Goal: Check status: Check status

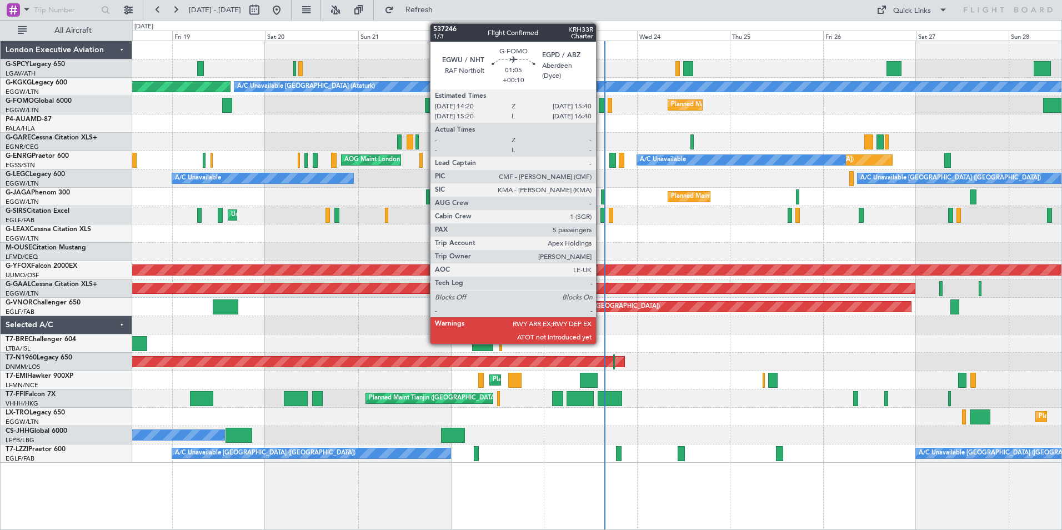
click at [601, 103] on div at bounding box center [602, 105] width 6 height 15
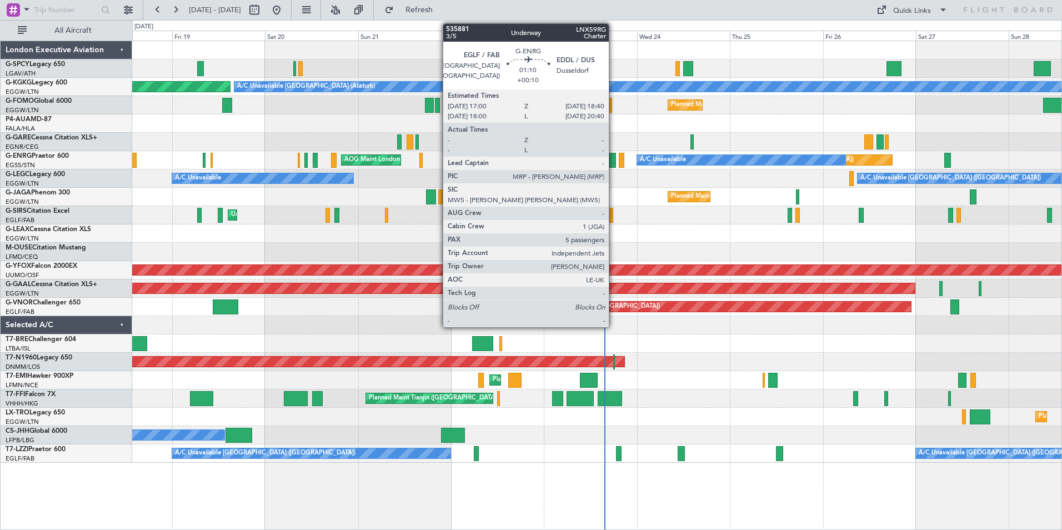
click at [614, 158] on div at bounding box center [612, 160] width 7 height 15
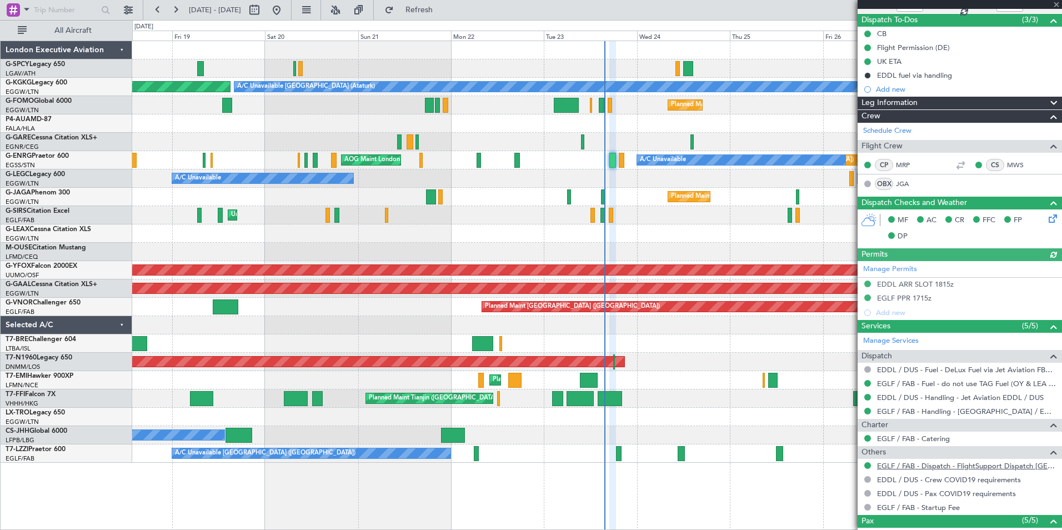
scroll to position [236, 0]
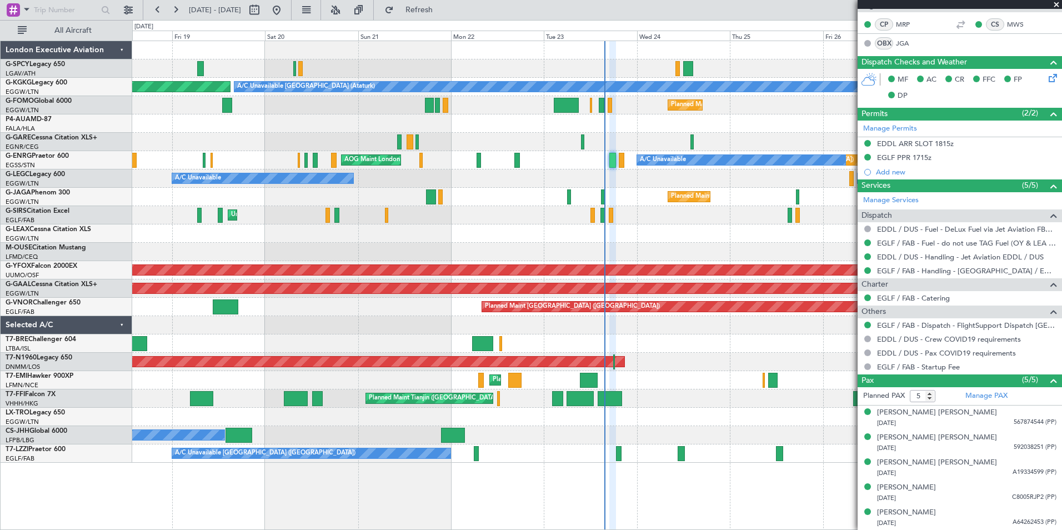
click at [1057, 4] on span at bounding box center [1056, 5] width 11 height 10
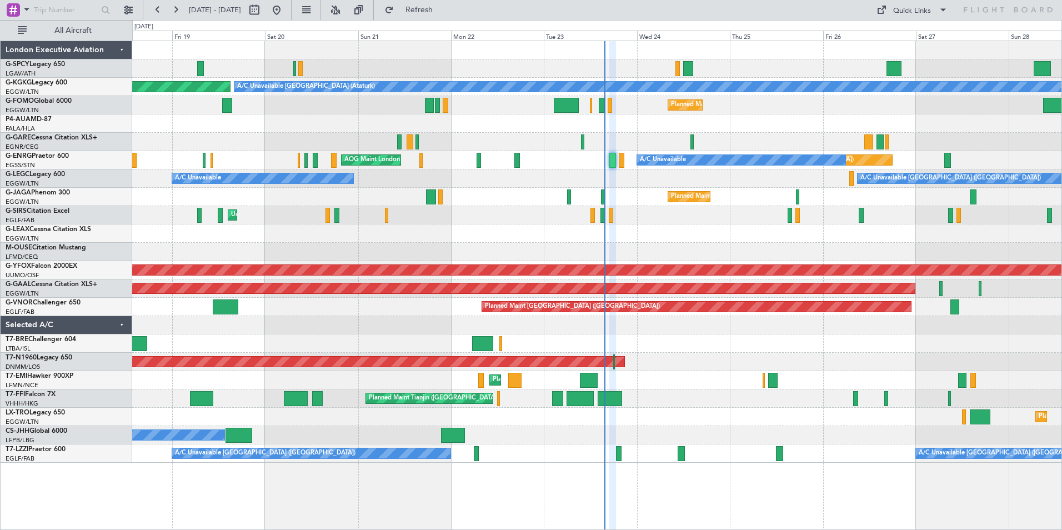
type input "0"
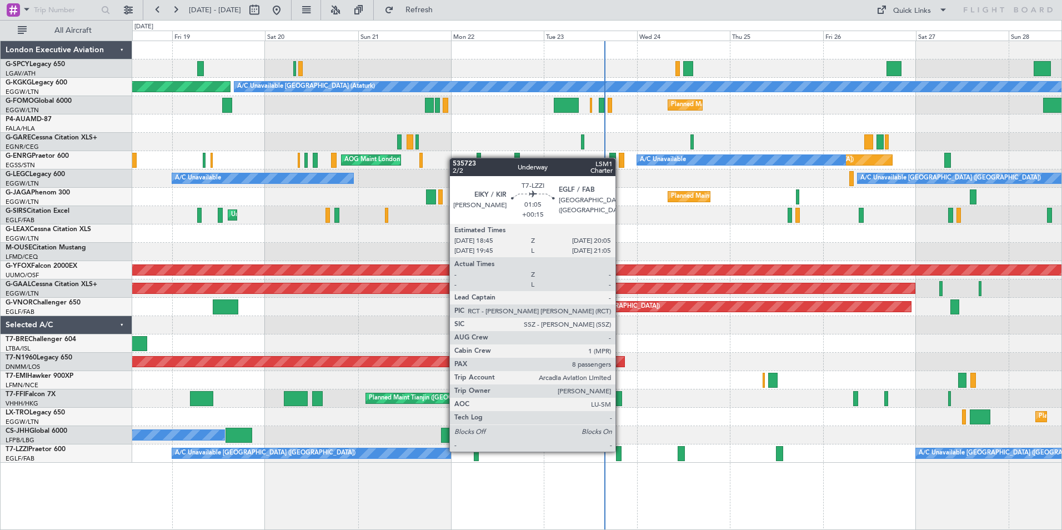
click at [620, 451] on div at bounding box center [619, 453] width 6 height 15
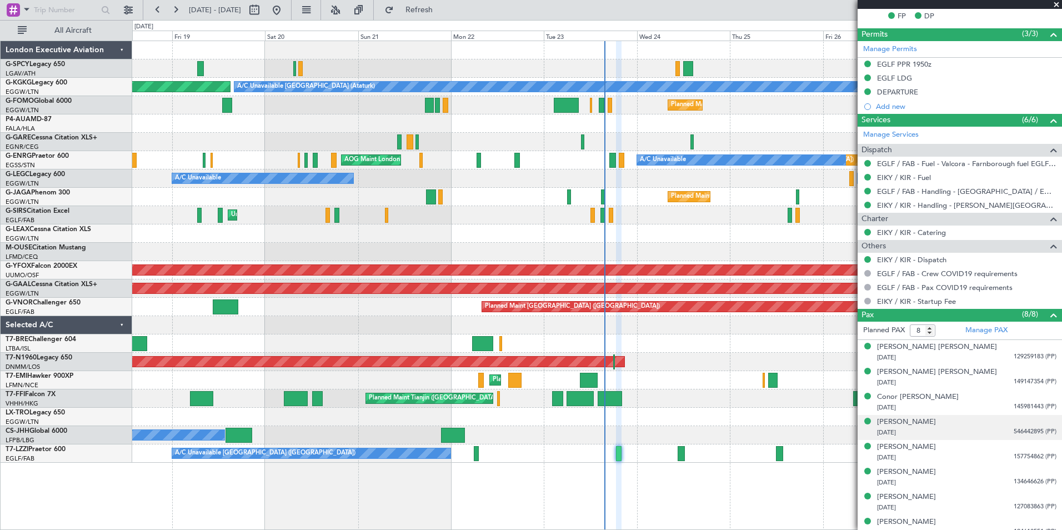
scroll to position [341, 0]
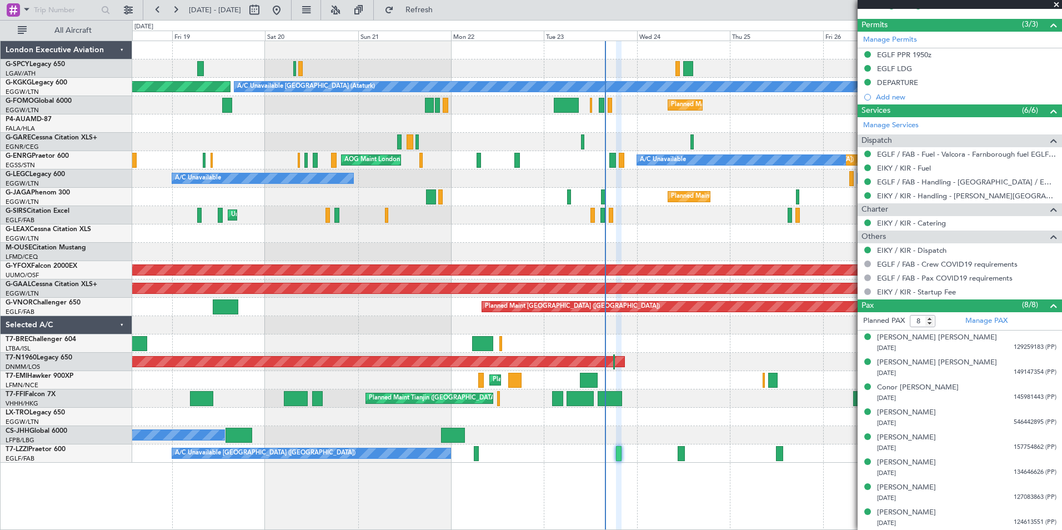
click at [1055, 4] on span at bounding box center [1056, 5] width 11 height 10
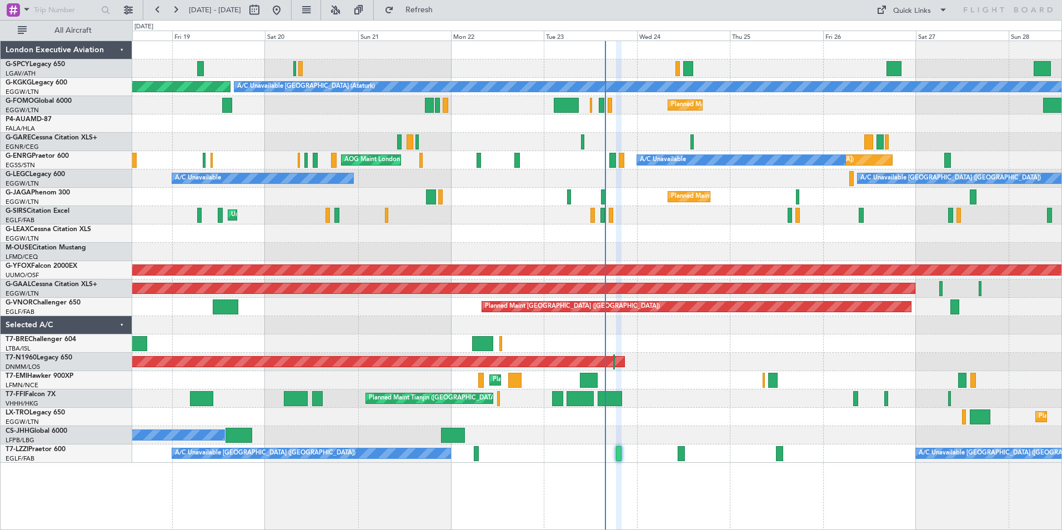
type input "0"
click at [179, 12] on button at bounding box center [176, 10] width 18 height 18
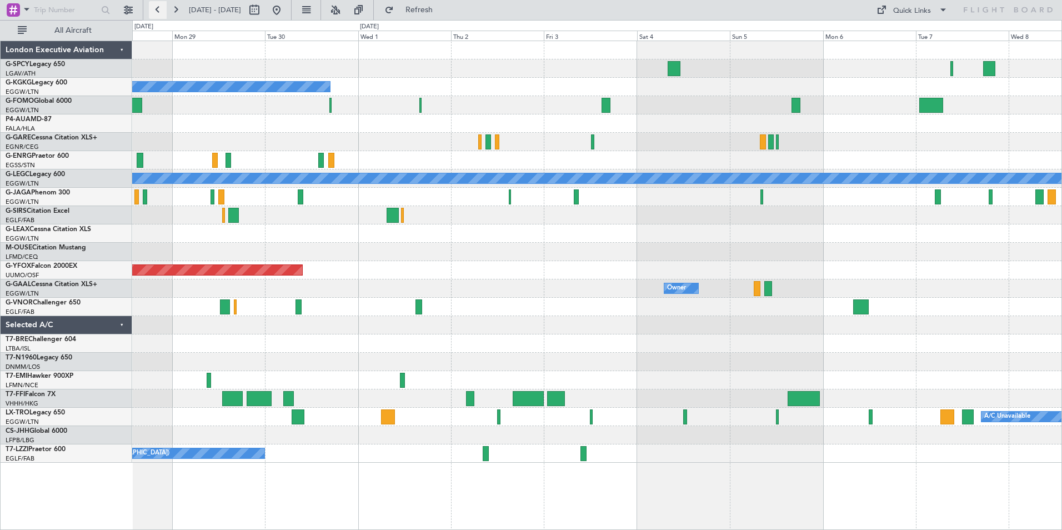
click at [156, 11] on button at bounding box center [158, 10] width 18 height 18
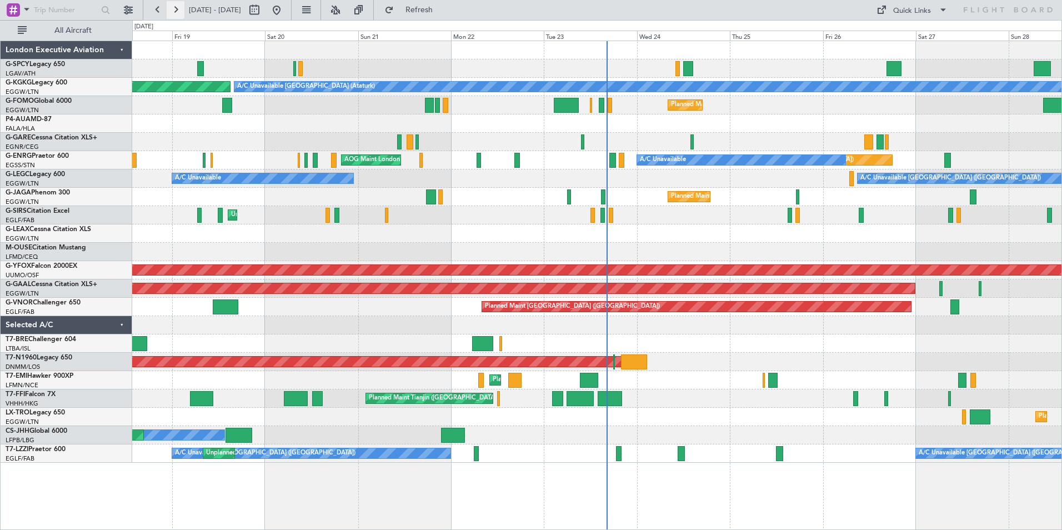
click at [179, 8] on button at bounding box center [176, 10] width 18 height 18
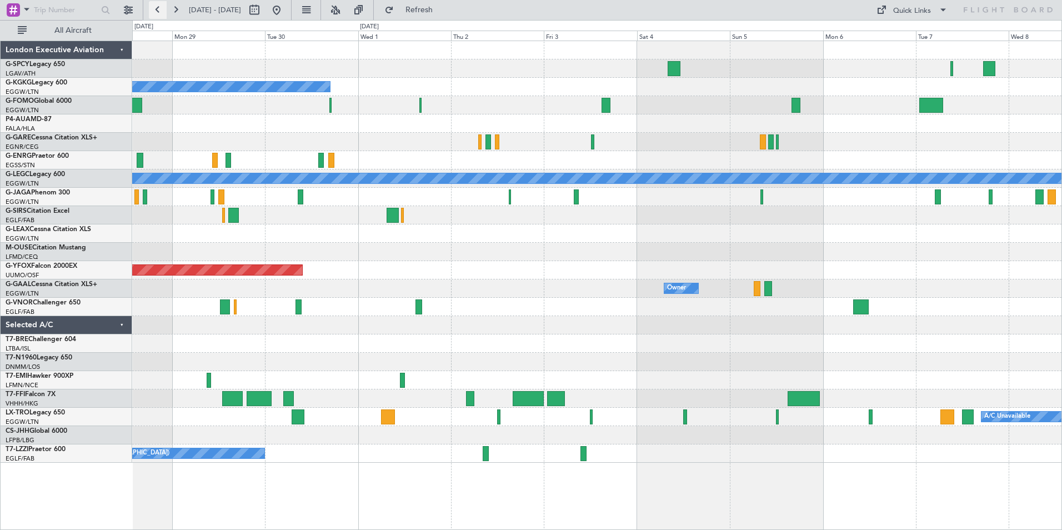
click at [156, 10] on button at bounding box center [158, 10] width 18 height 18
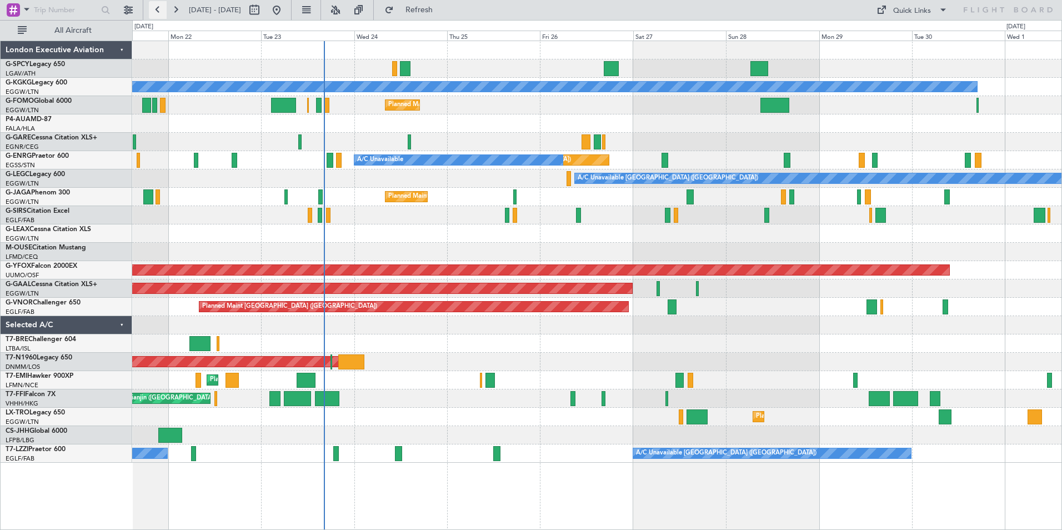
click at [156, 10] on button at bounding box center [158, 10] width 18 height 18
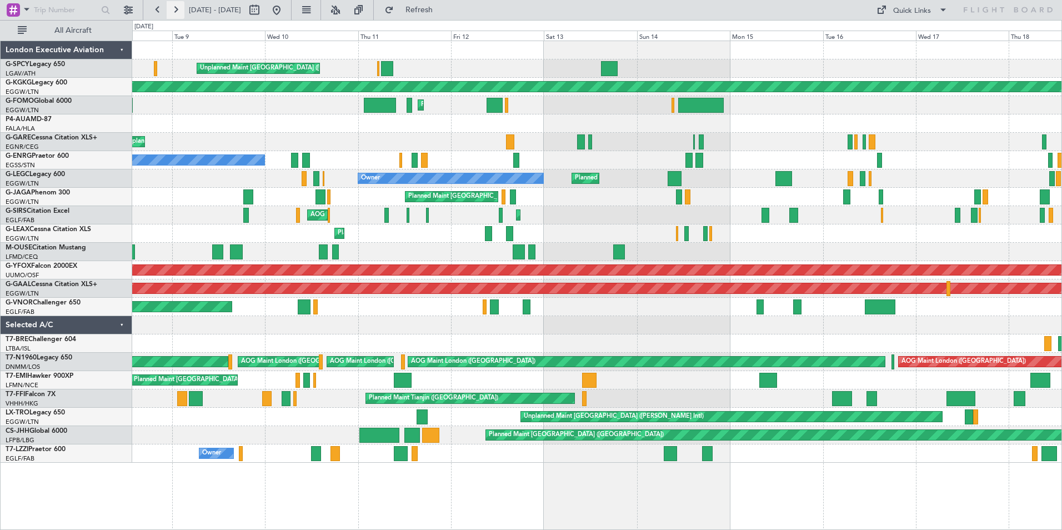
click at [176, 9] on button at bounding box center [176, 10] width 18 height 18
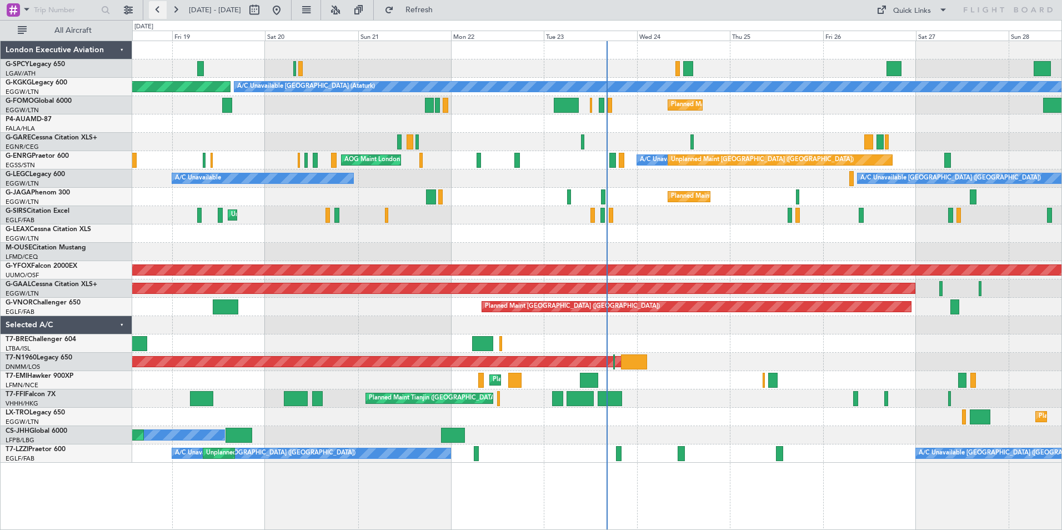
click at [159, 14] on button at bounding box center [158, 10] width 18 height 18
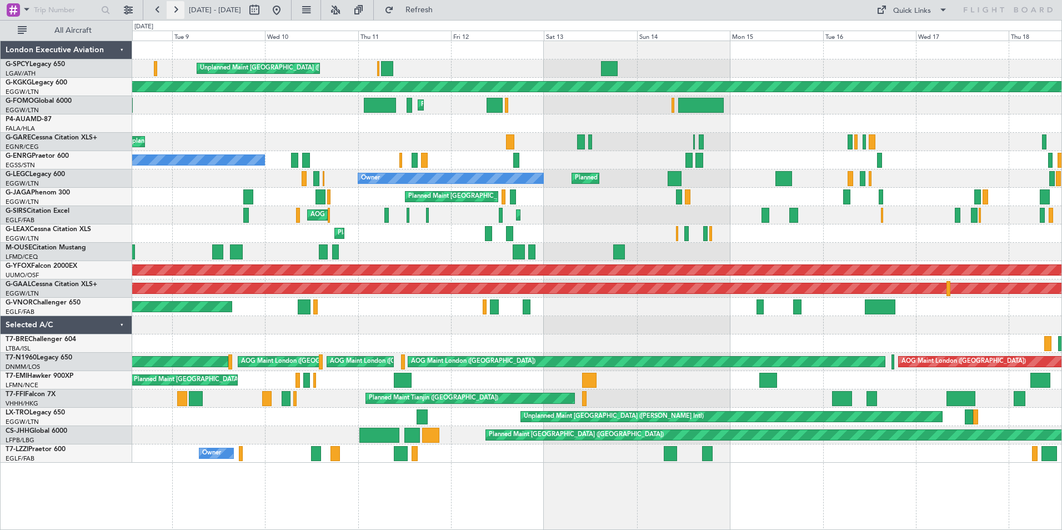
click at [176, 11] on button at bounding box center [176, 10] width 18 height 18
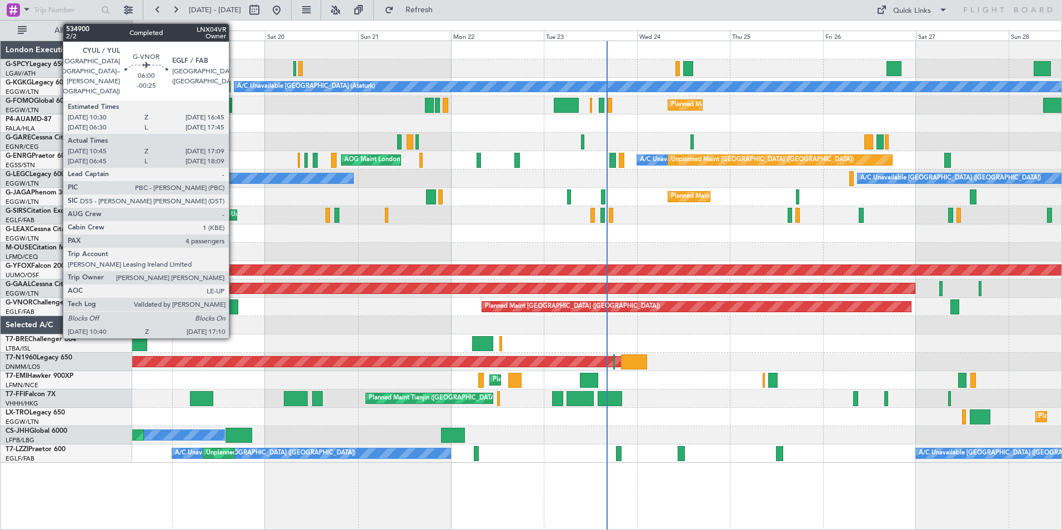
click at [234, 305] on div at bounding box center [226, 306] width 26 height 15
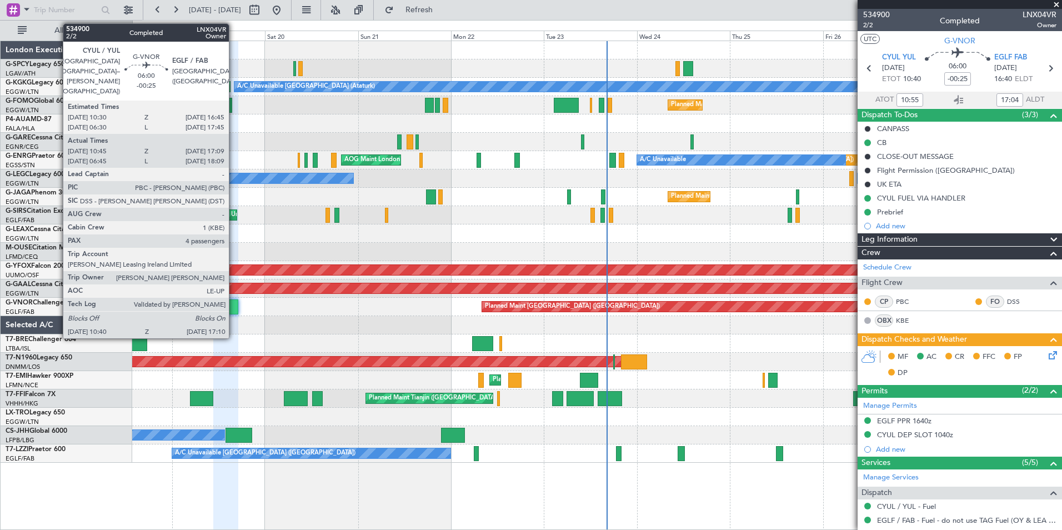
click at [225, 308] on div at bounding box center [226, 306] width 26 height 15
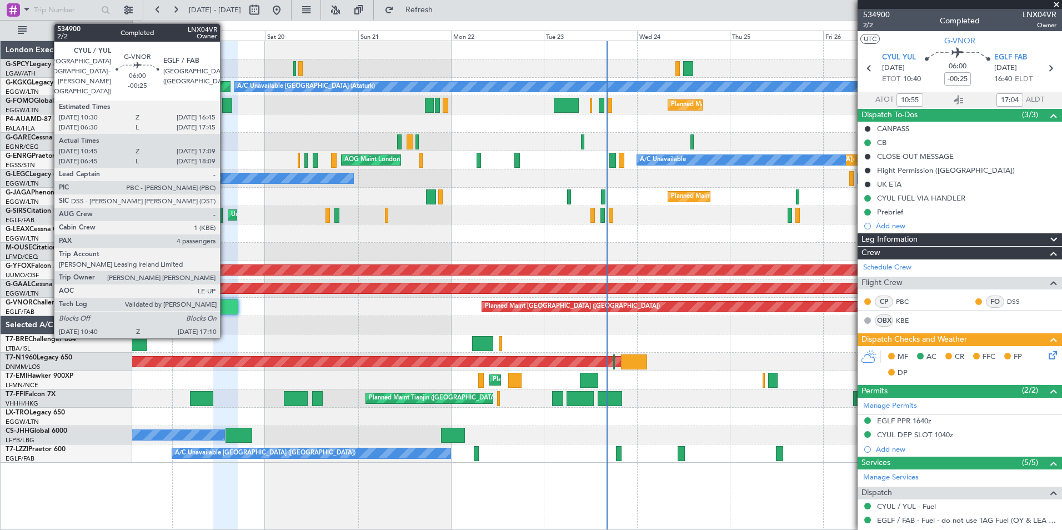
click at [225, 308] on div at bounding box center [226, 306] width 26 height 15
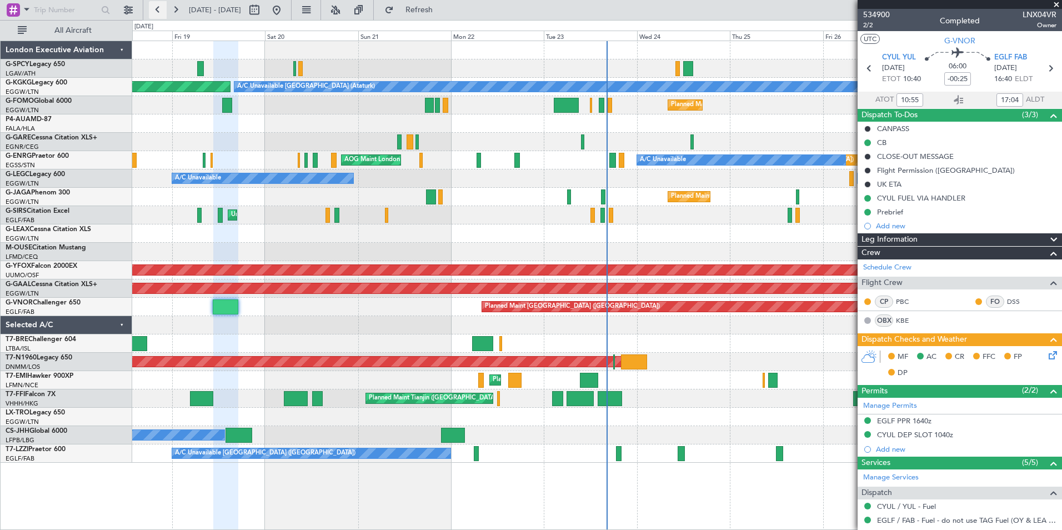
click at [155, 11] on button at bounding box center [158, 10] width 18 height 18
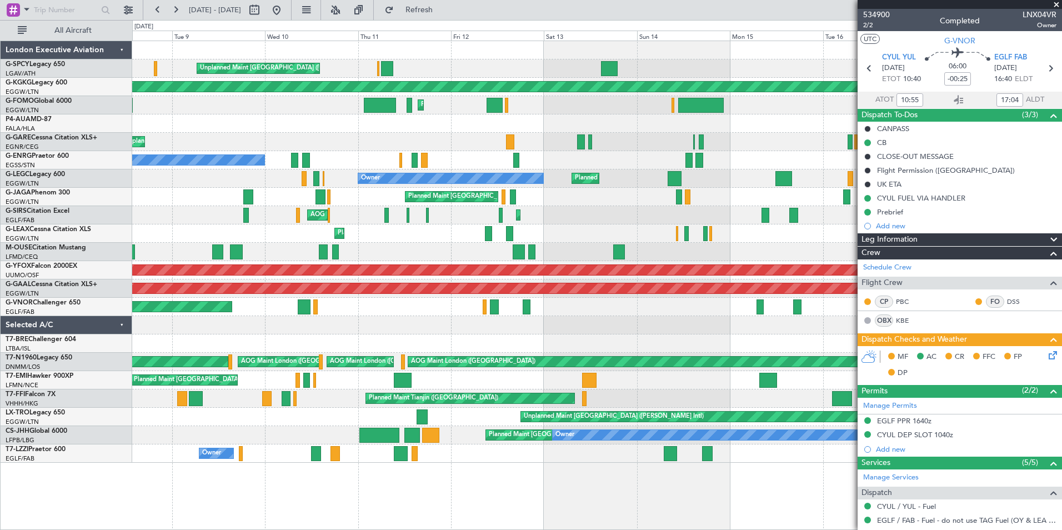
click at [1057, 3] on span at bounding box center [1056, 5] width 11 height 10
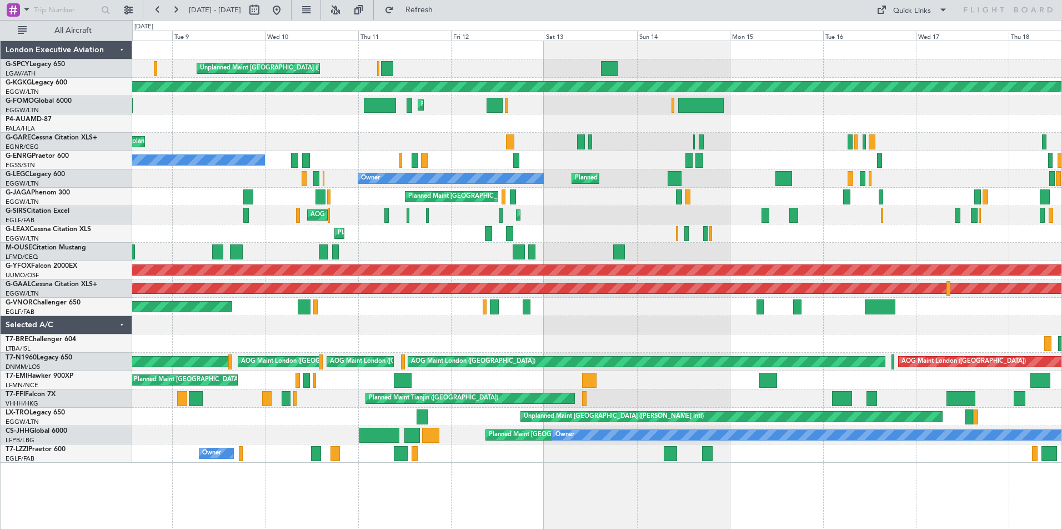
type input "0"
click at [176, 8] on button at bounding box center [176, 10] width 18 height 18
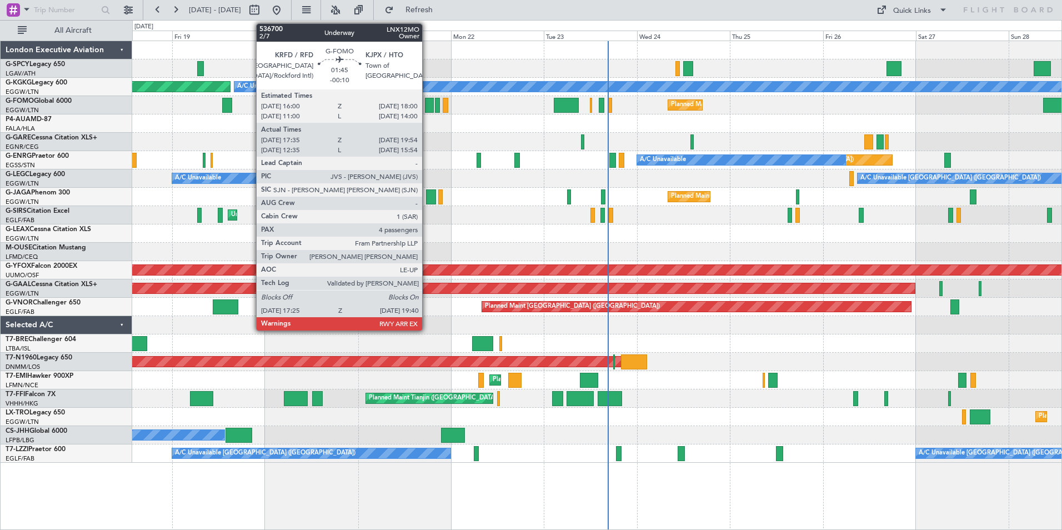
click at [427, 106] on div at bounding box center [429, 105] width 9 height 15
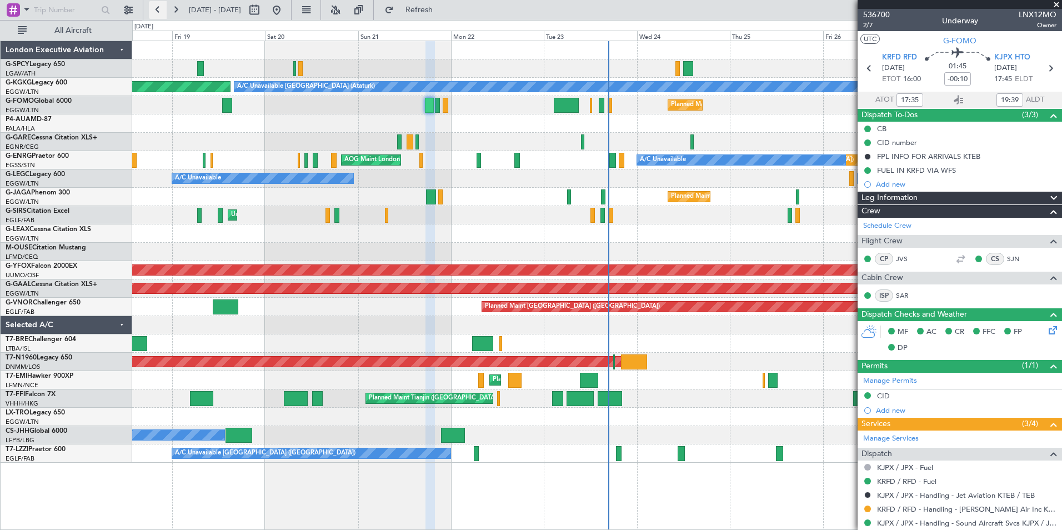
click at [158, 10] on button at bounding box center [158, 10] width 18 height 18
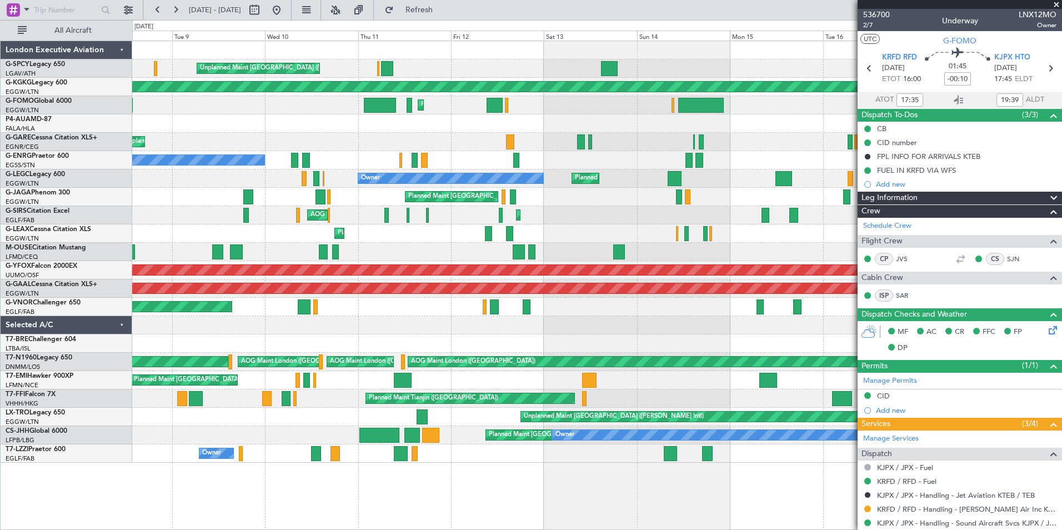
click at [1058, 6] on span at bounding box center [1056, 5] width 11 height 10
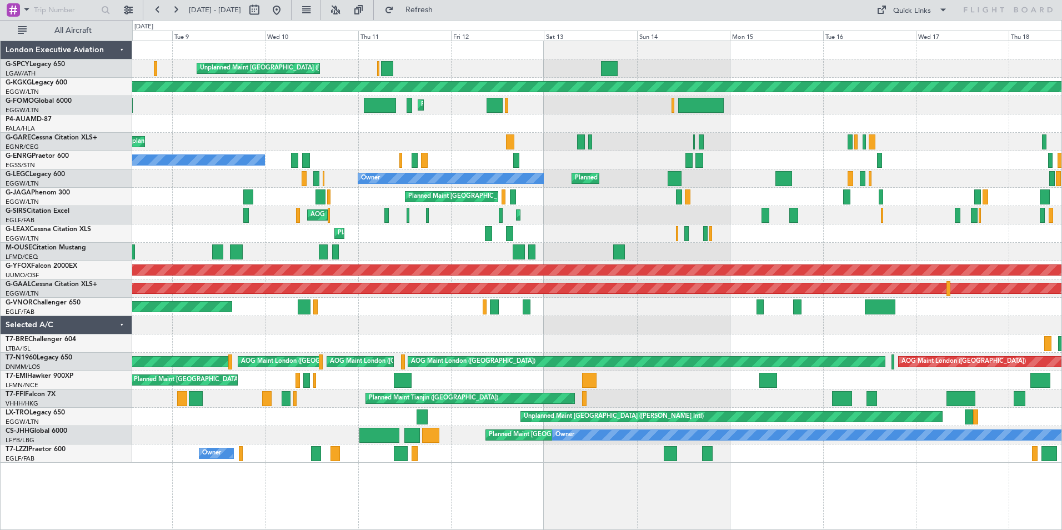
type input "0"
click at [172, 11] on button at bounding box center [176, 10] width 18 height 18
